Goal: Task Accomplishment & Management: Manage account settings

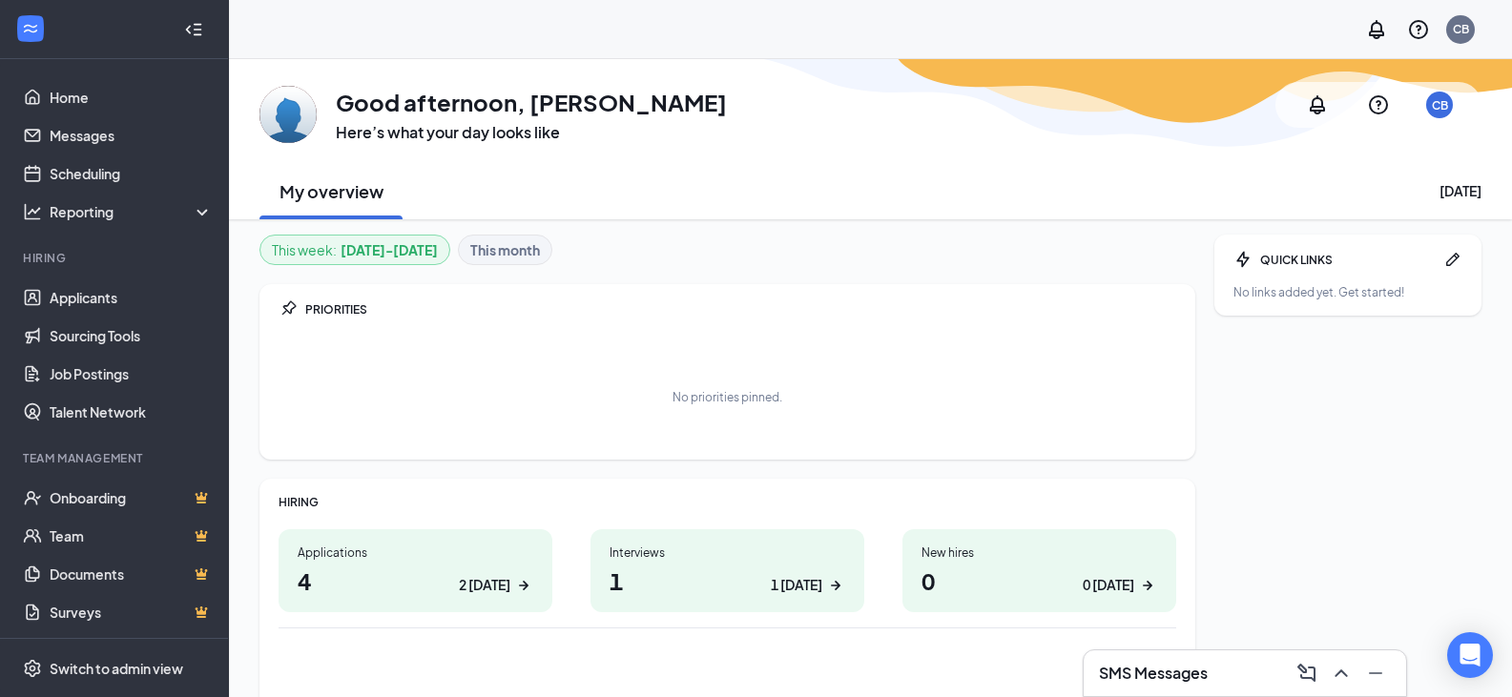
scroll to position [149, 0]
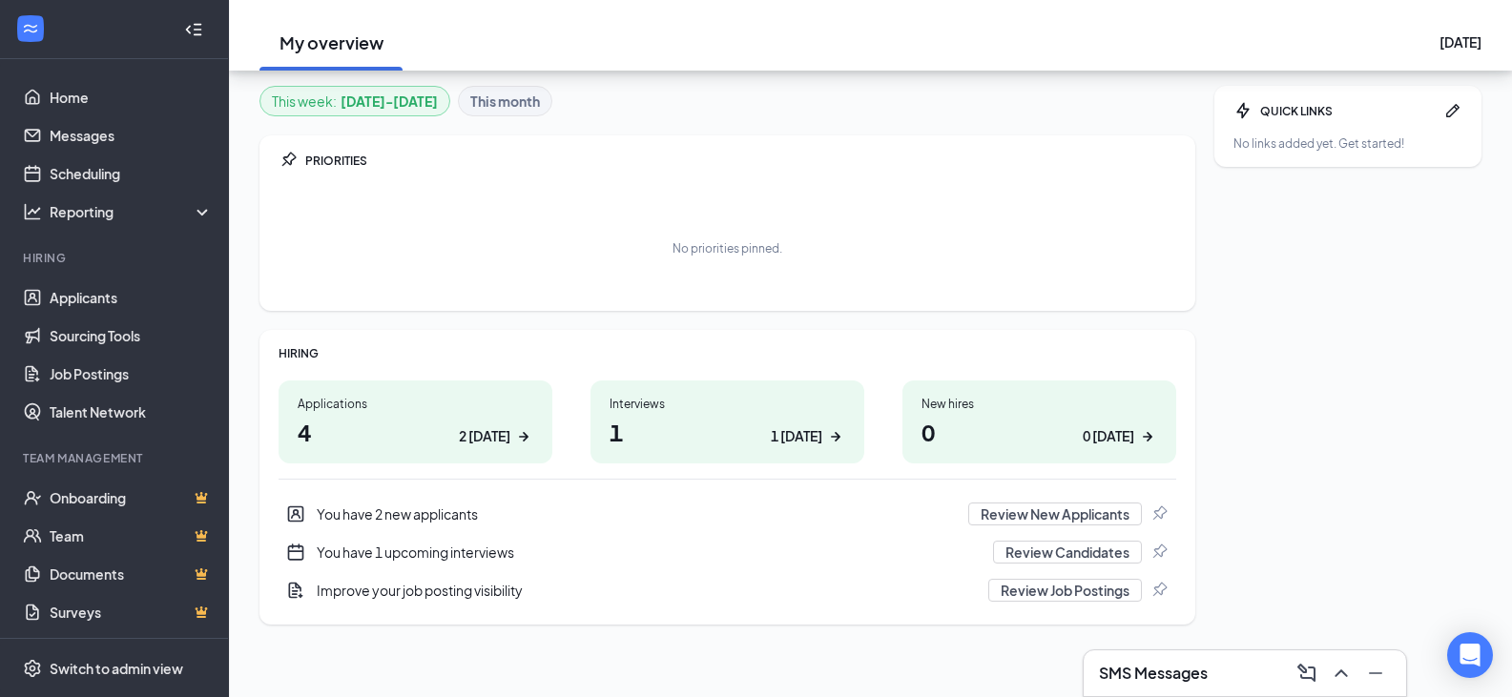
click at [415, 418] on h1 "4 2 [DATE]" at bounding box center [416, 432] width 236 height 32
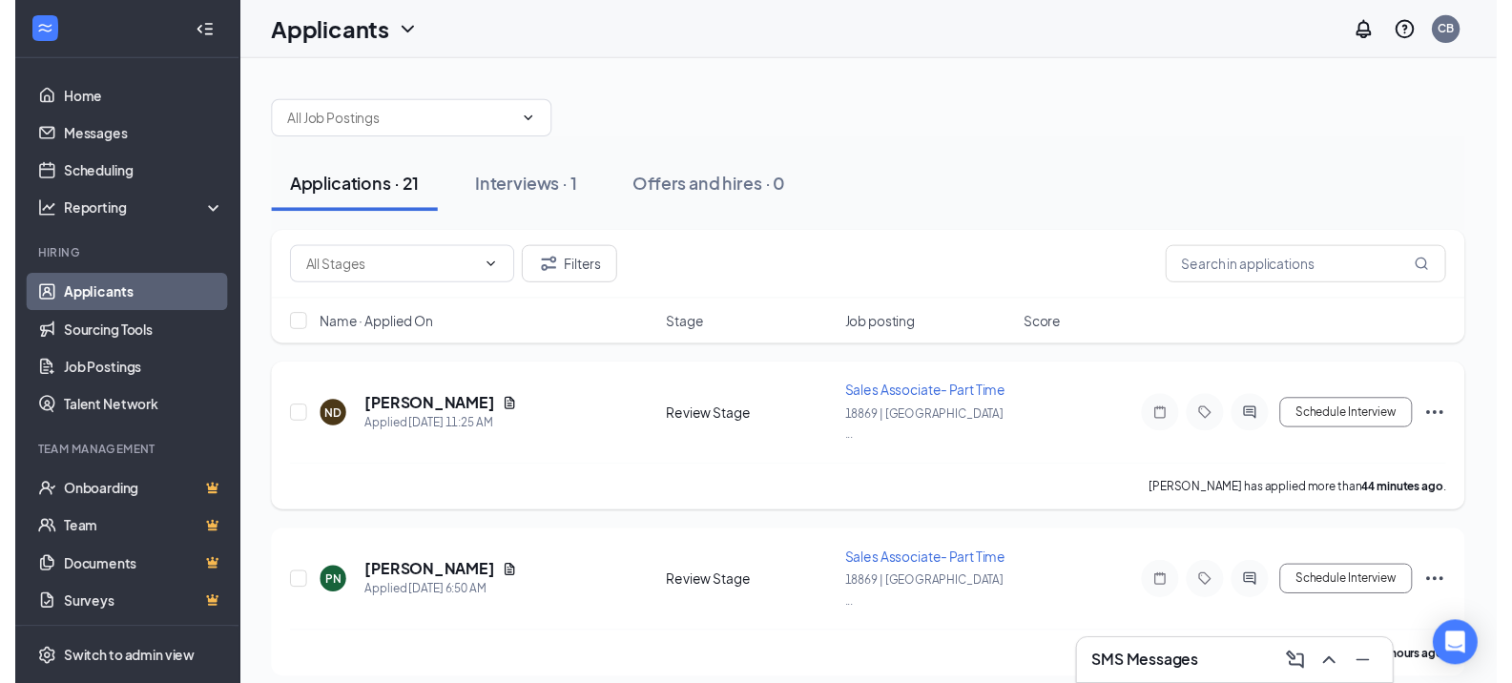
scroll to position [95, 0]
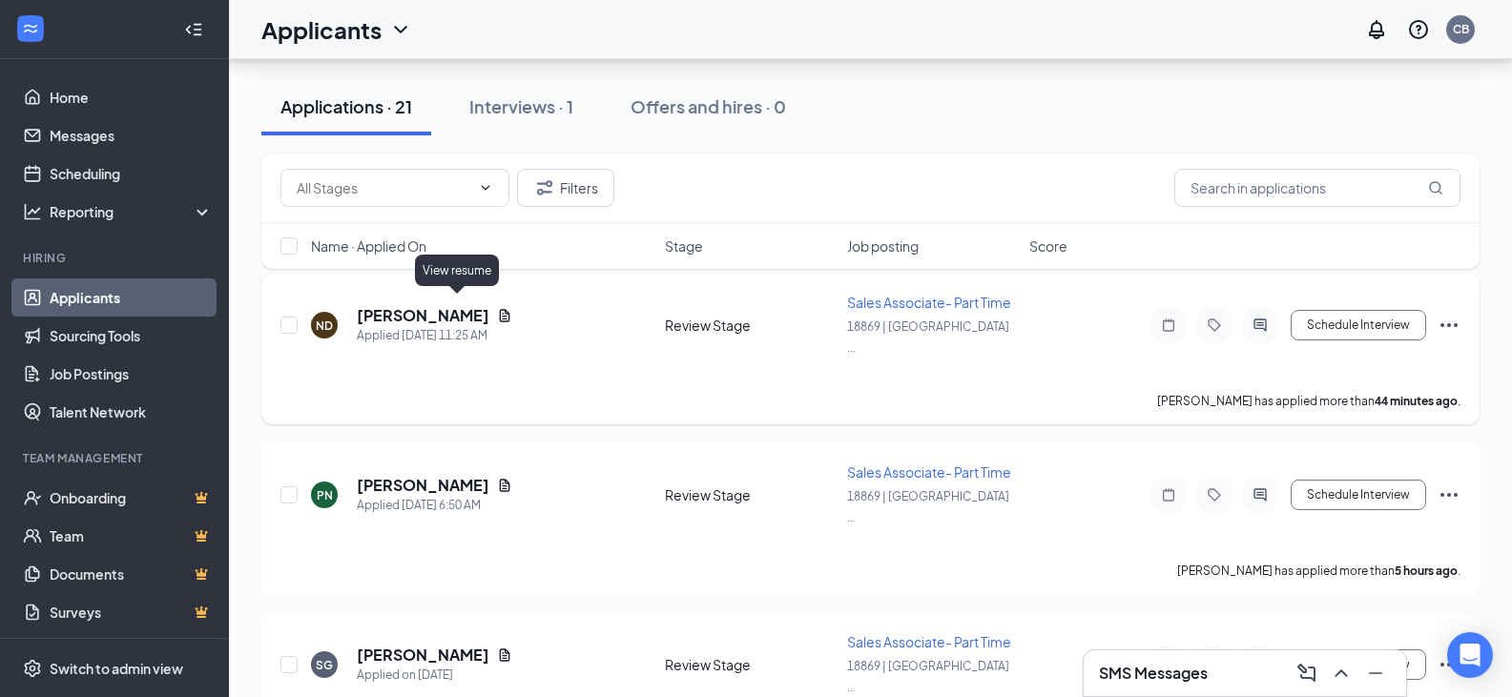
click at [497, 308] on icon "Document" at bounding box center [504, 315] width 15 height 15
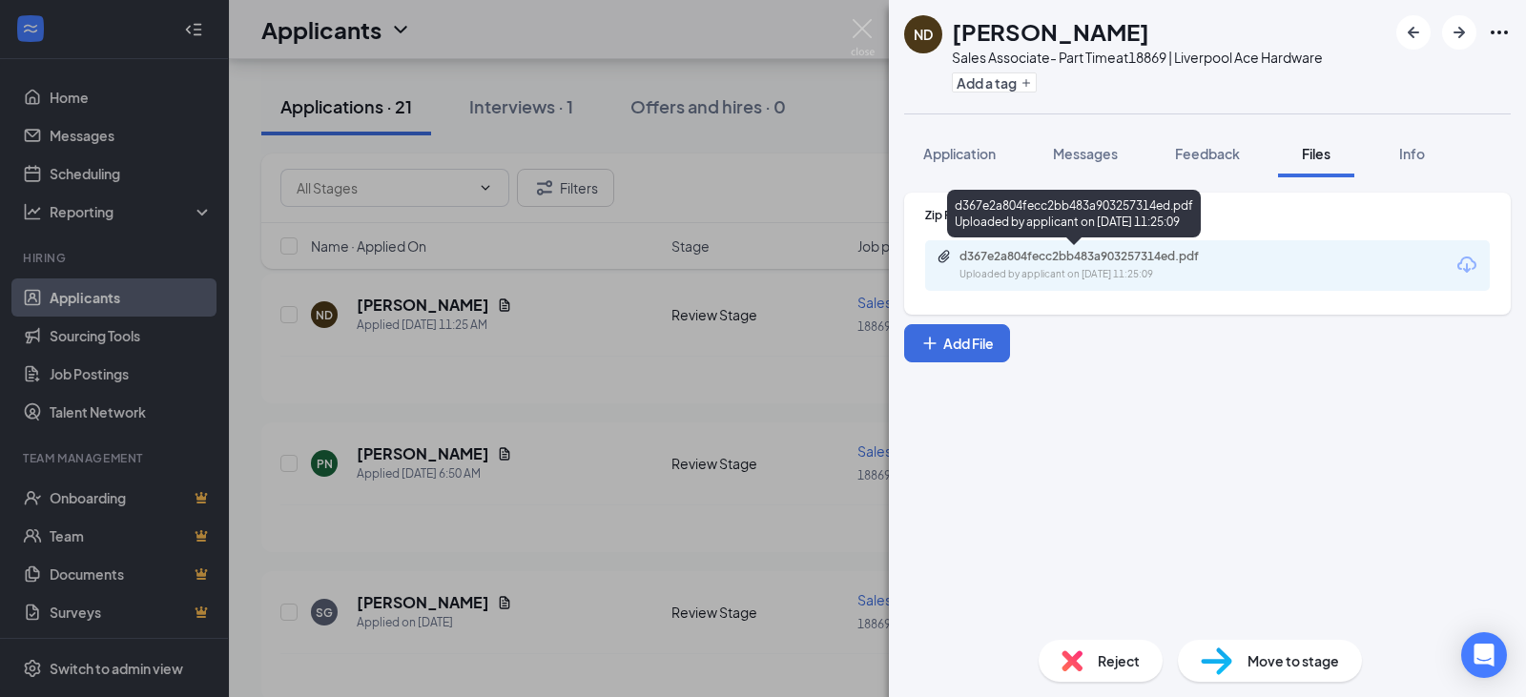
click at [1086, 266] on div "d367e2a804fecc2bb483a903257314ed.pdf Uploaded by applicant on Sep 16, 2025 at 1…" at bounding box center [1091, 265] width 309 height 33
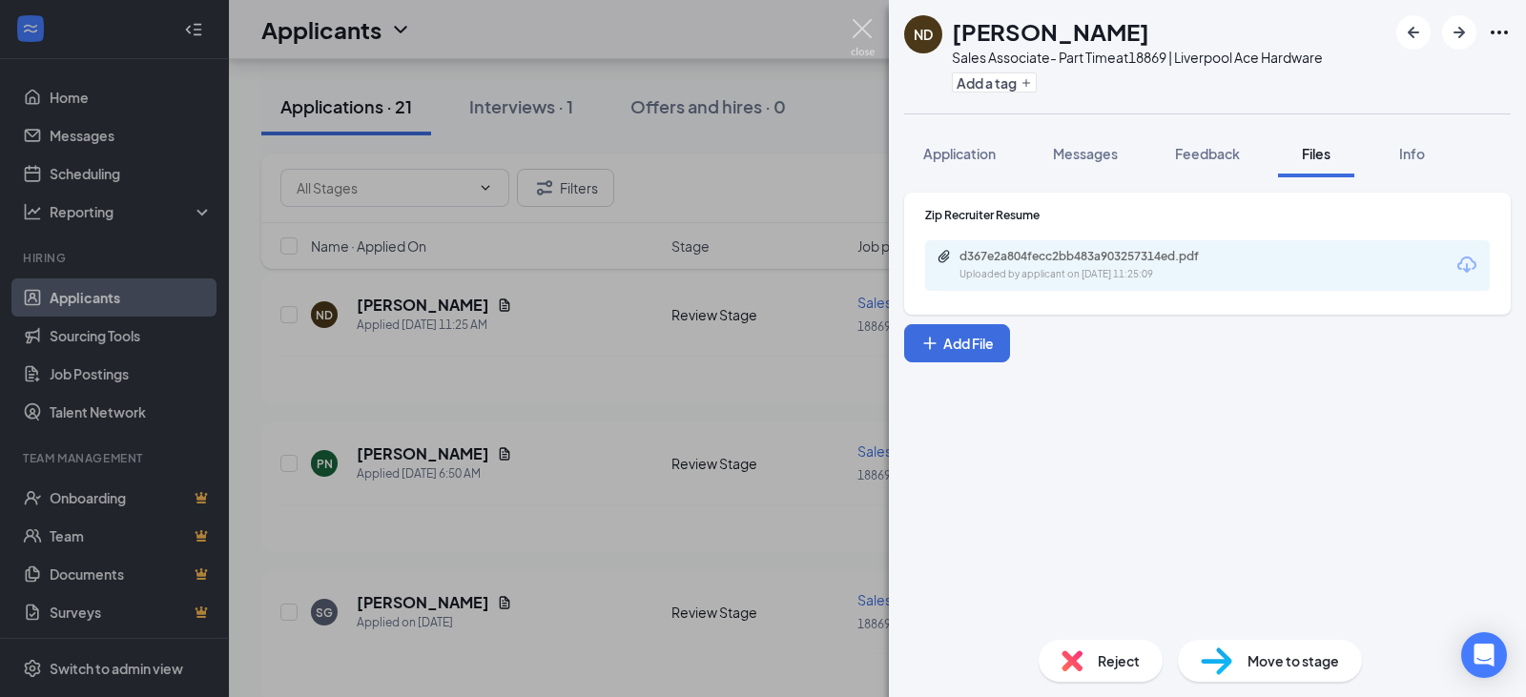
click at [866, 33] on img at bounding box center [863, 37] width 24 height 37
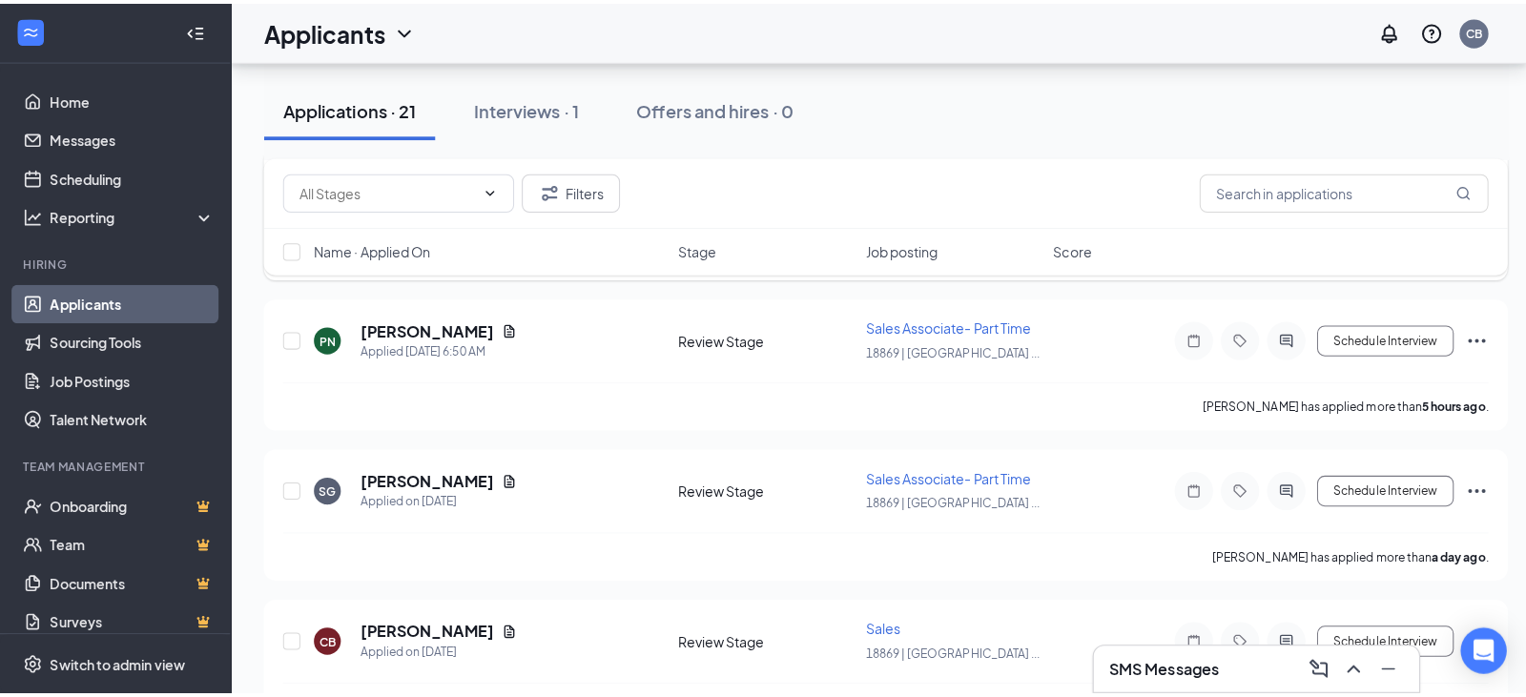
scroll to position [191, 0]
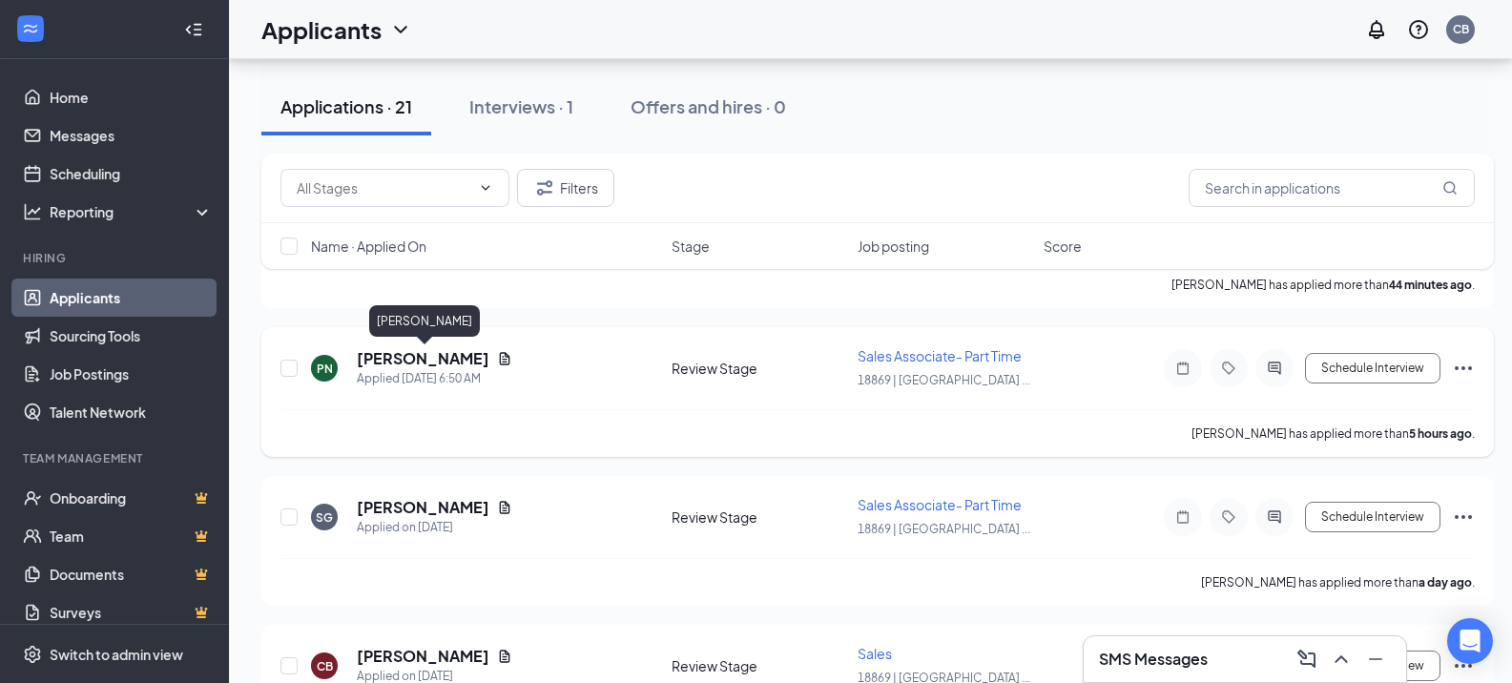
click at [421, 367] on h5 "PARWANAH NOORI" at bounding box center [423, 358] width 133 height 21
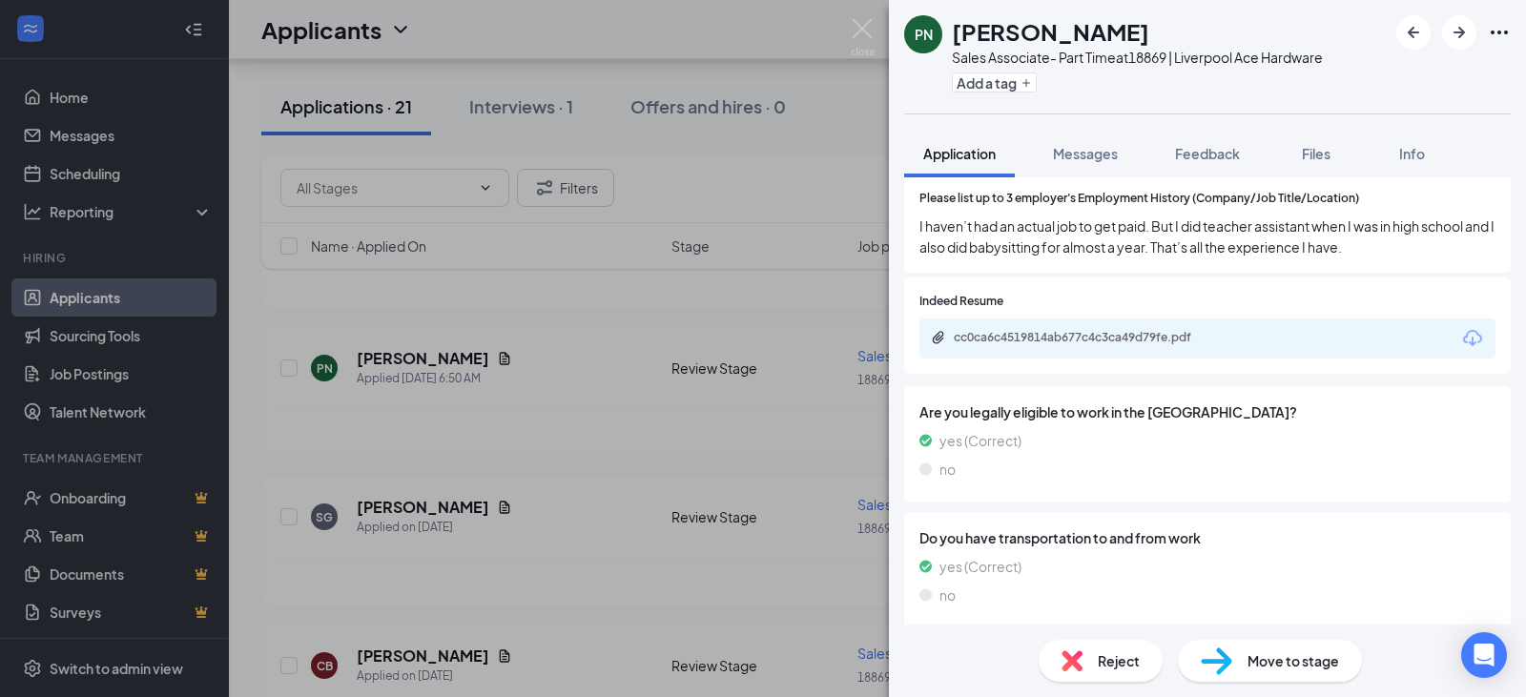
scroll to position [859, 0]
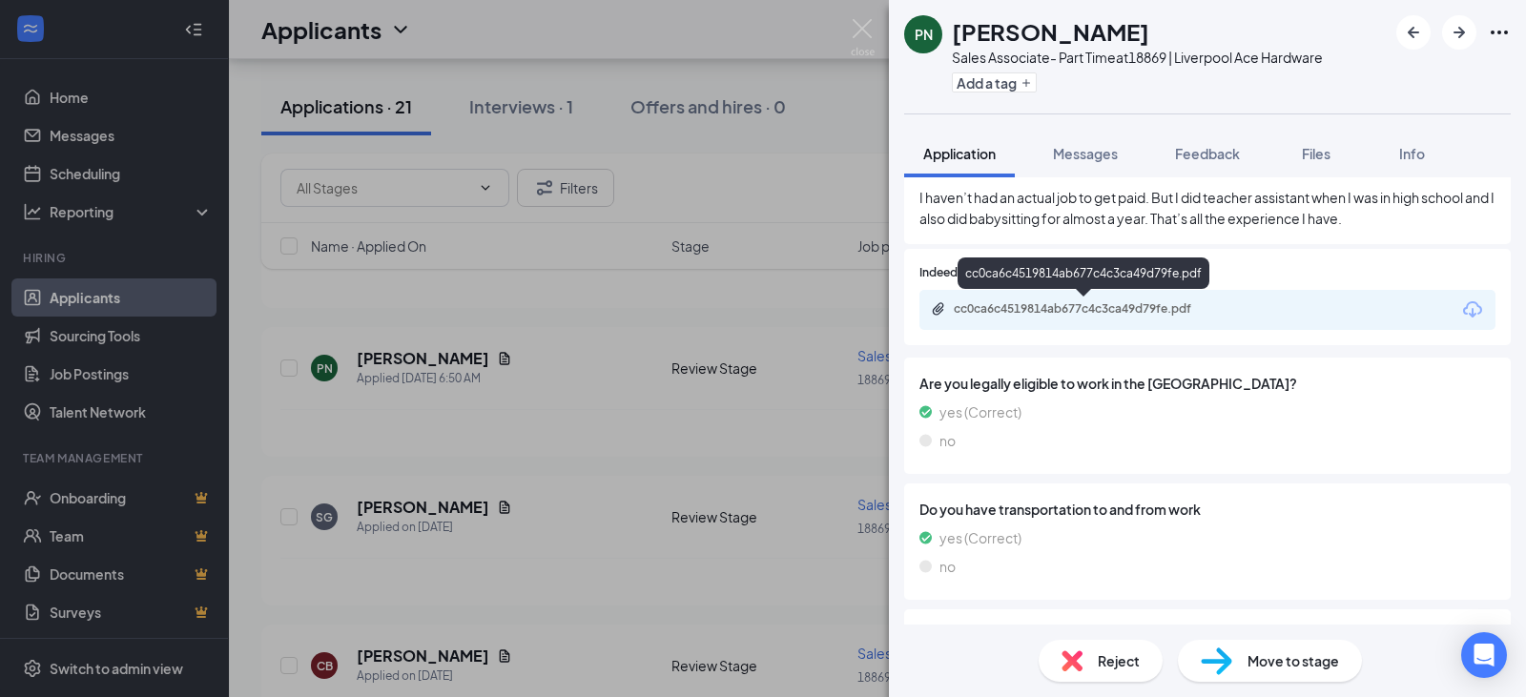
click at [1023, 309] on div "cc0ca6c4519814ab677c4c3ca49d79fe.pdf" at bounding box center [1087, 308] width 267 height 15
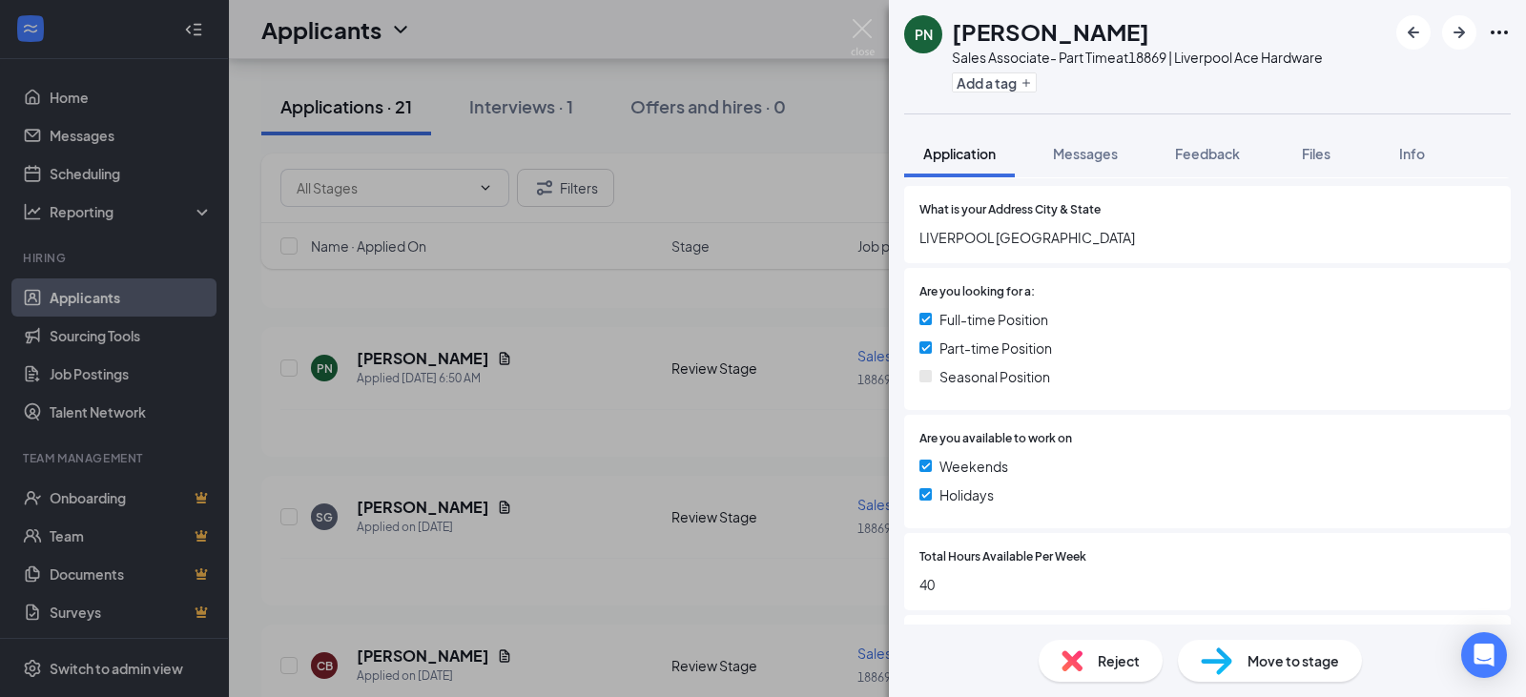
scroll to position [0, 0]
